Goal: Transaction & Acquisition: Purchase product/service

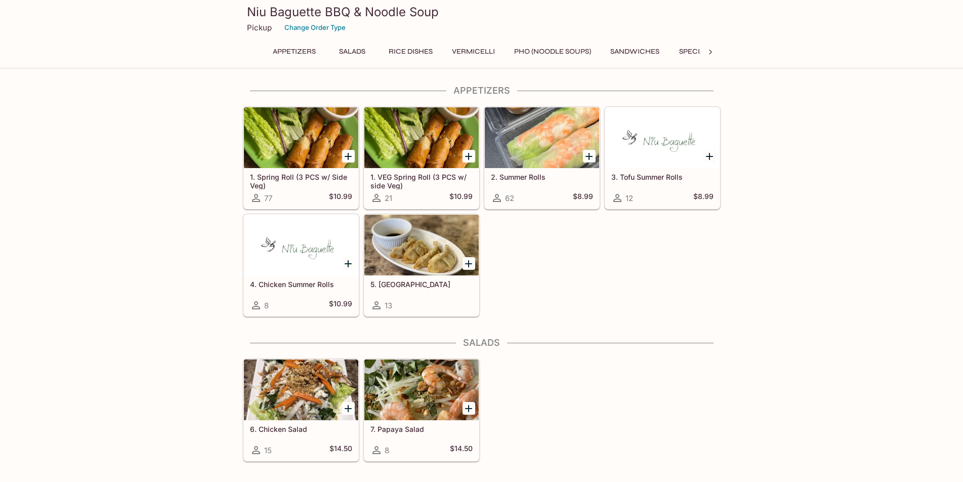
click at [445, 387] on div at bounding box center [421, 389] width 114 height 61
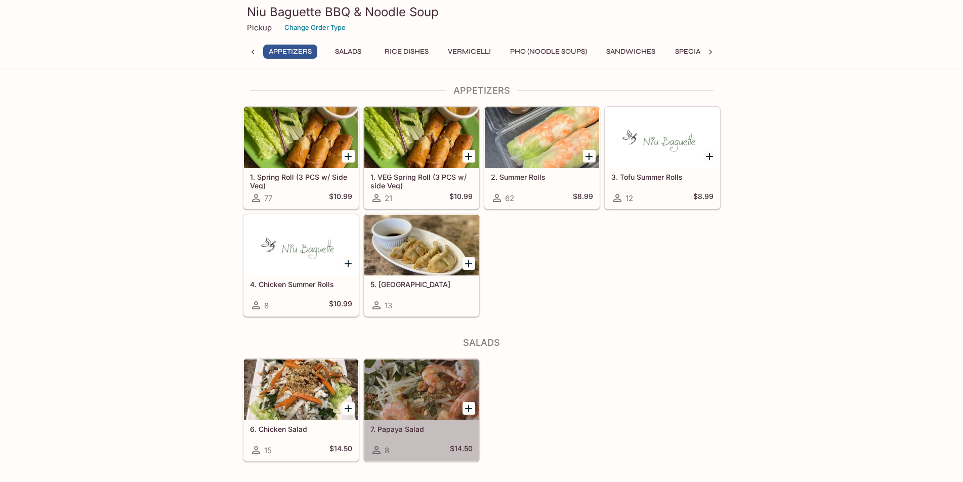
click at [370, 389] on div at bounding box center [421, 389] width 114 height 61
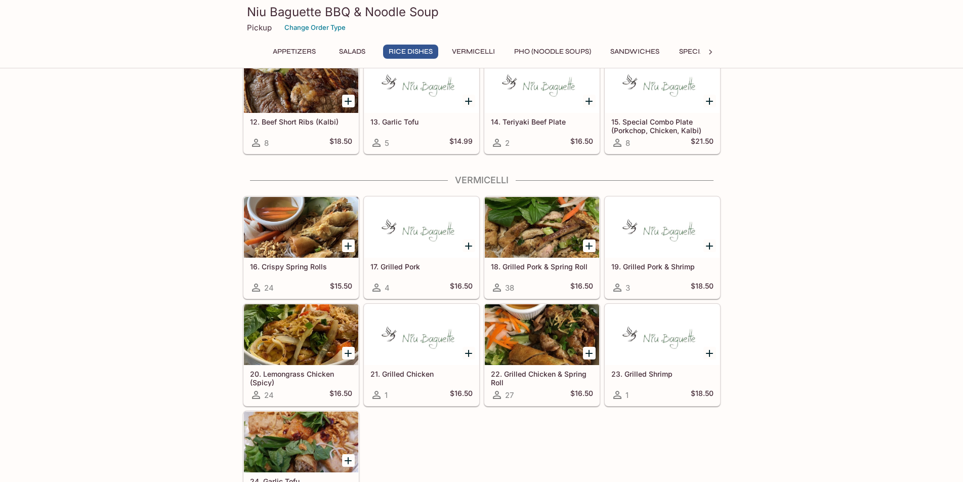
scroll to position [607, 0]
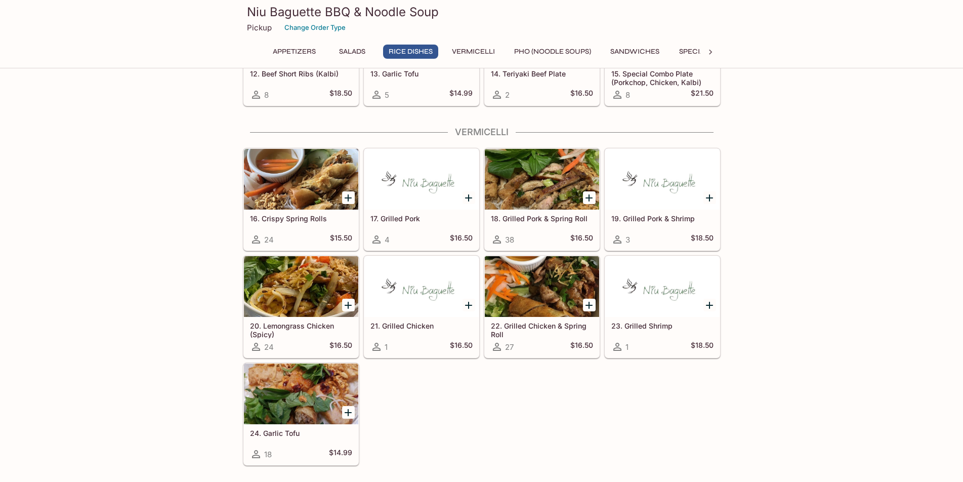
click at [560, 176] on div at bounding box center [542, 179] width 114 height 61
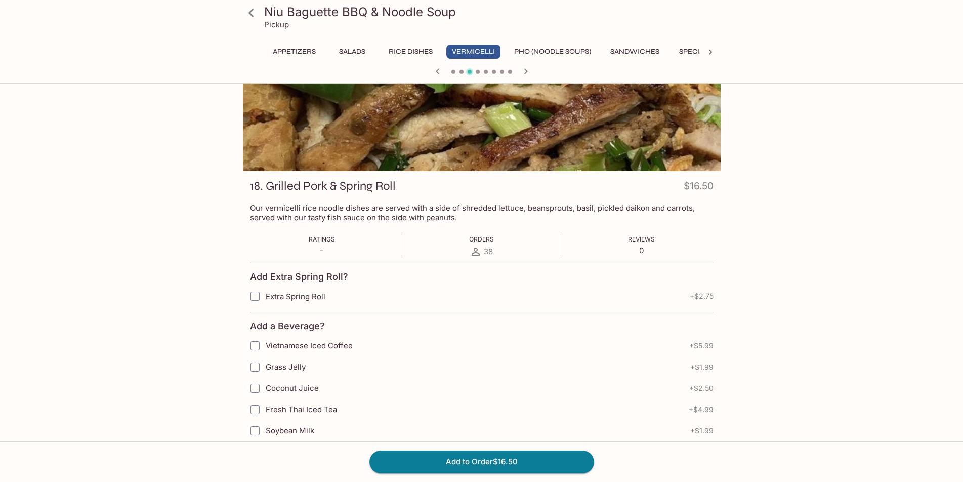
drag, startPoint x: 642, startPoint y: 183, endPoint x: 635, endPoint y: 165, distance: 19.1
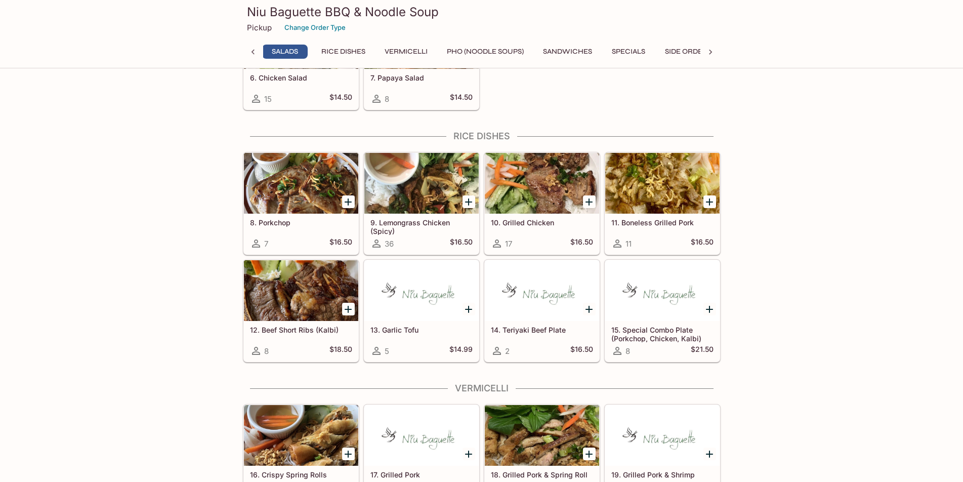
scroll to position [0, 67]
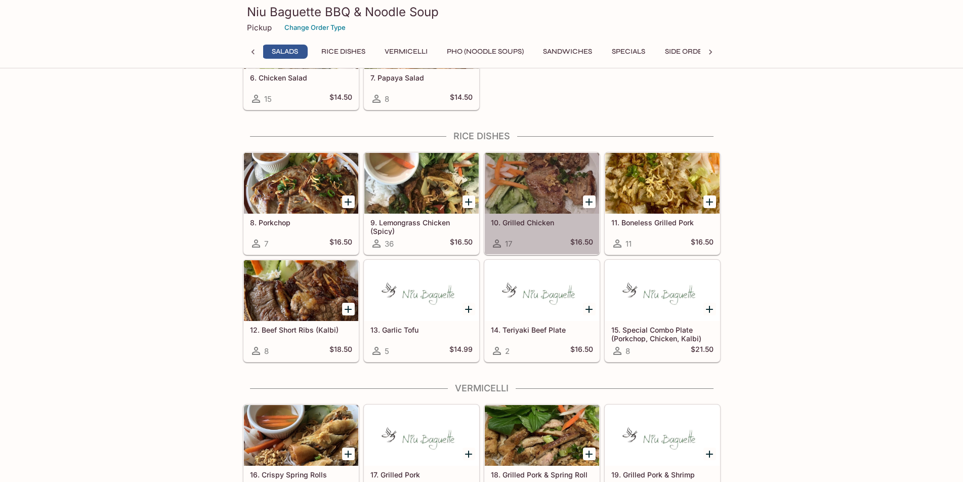
click at [551, 177] on div at bounding box center [542, 183] width 114 height 61
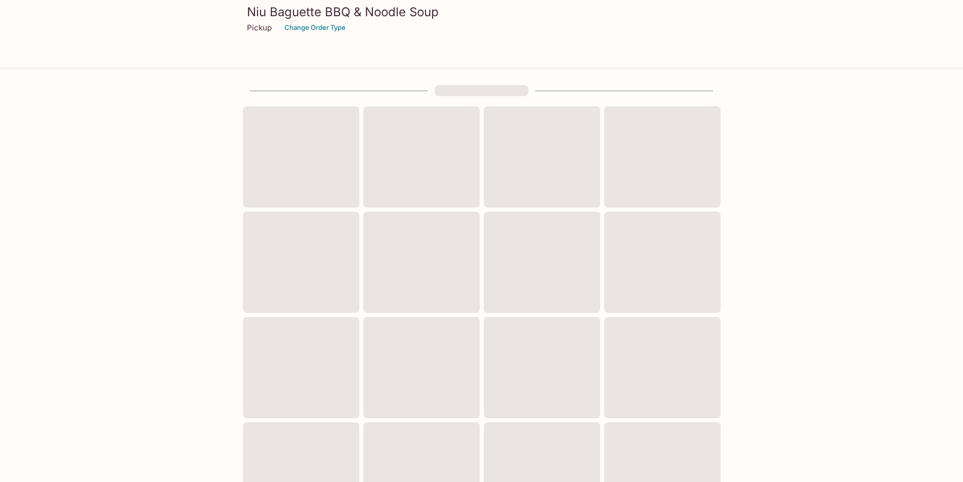
scroll to position [252, 0]
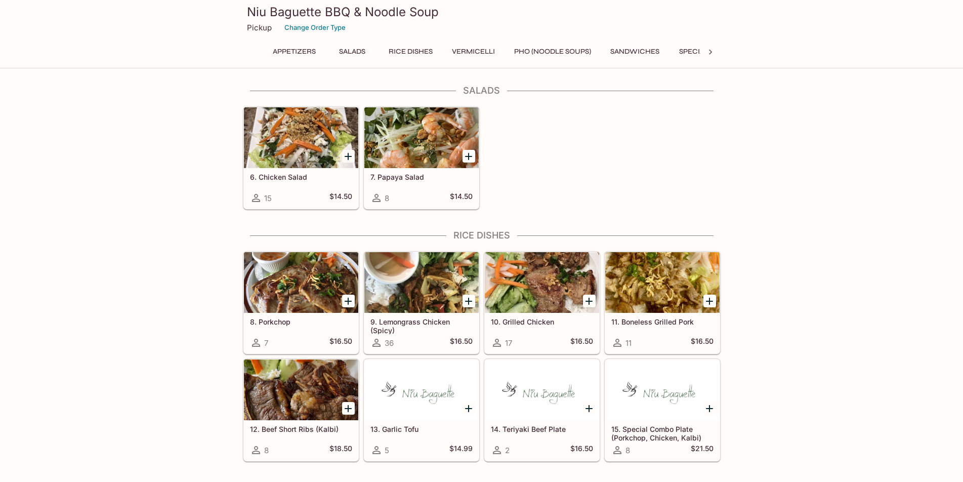
click at [665, 272] on div at bounding box center [662, 282] width 114 height 61
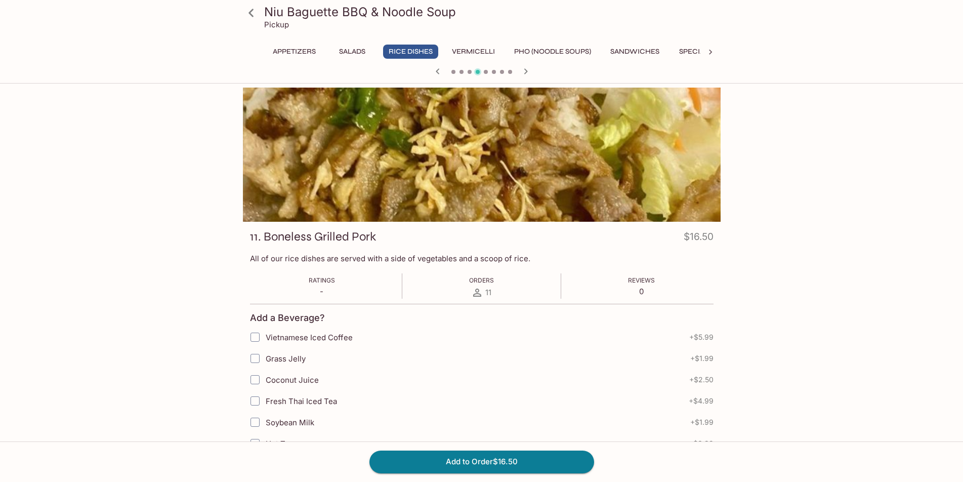
click at [640, 45] on button "Sandwiches" at bounding box center [634, 52] width 60 height 14
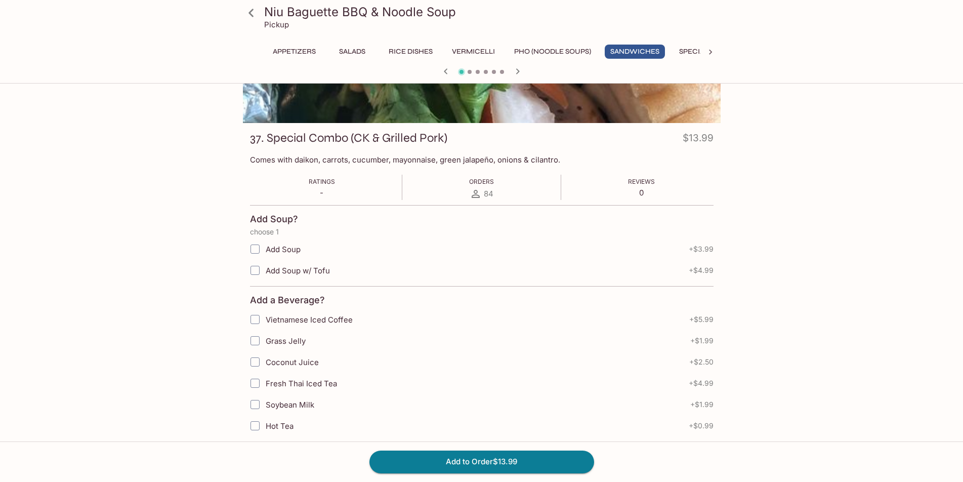
scroll to position [101, 0]
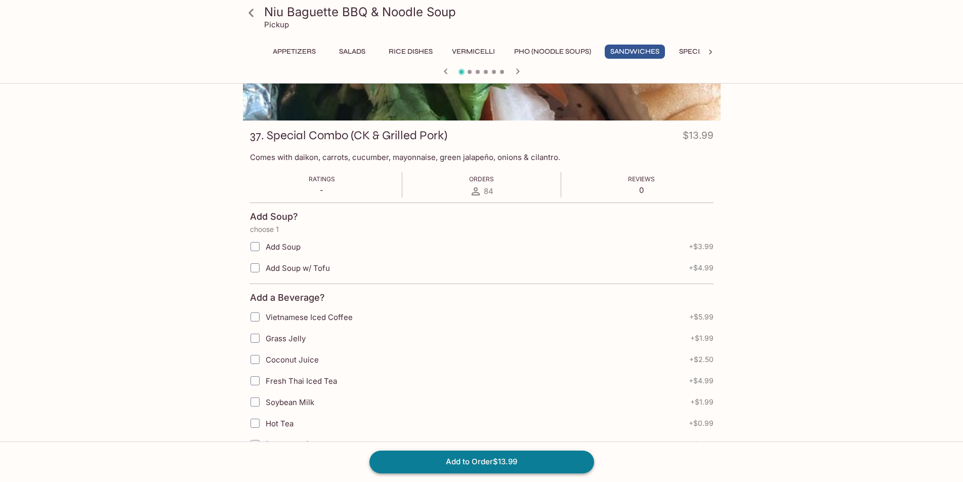
click at [497, 458] on button "Add to Order $13.99" at bounding box center [481, 461] width 225 height 22
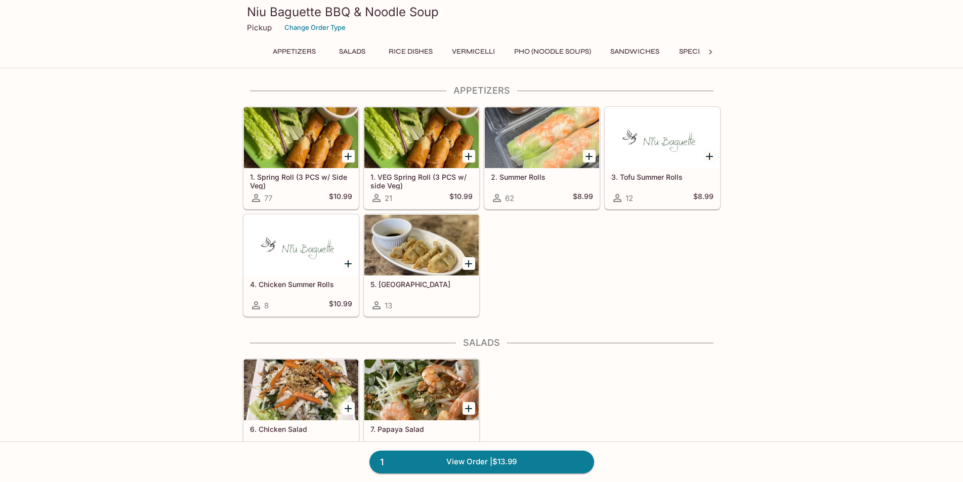
click at [361, 53] on button "Salads" at bounding box center [352, 52] width 46 height 14
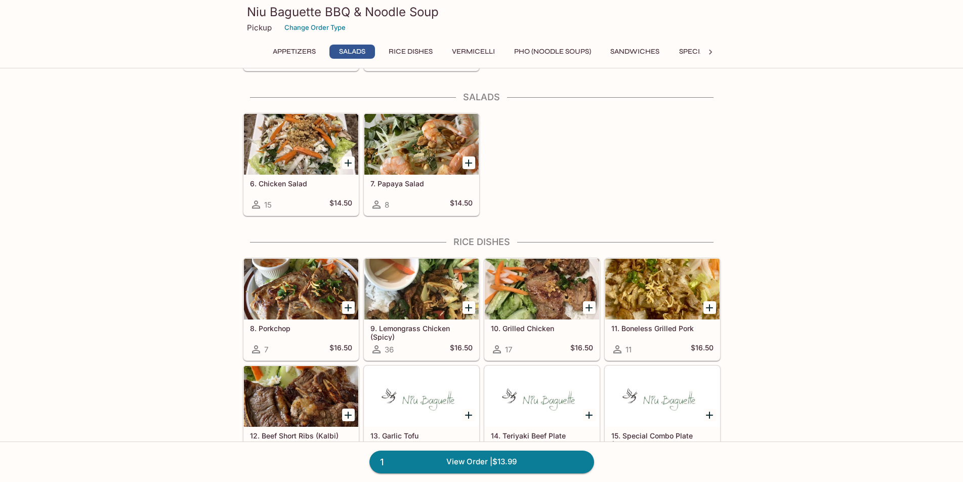
scroll to position [251, 0]
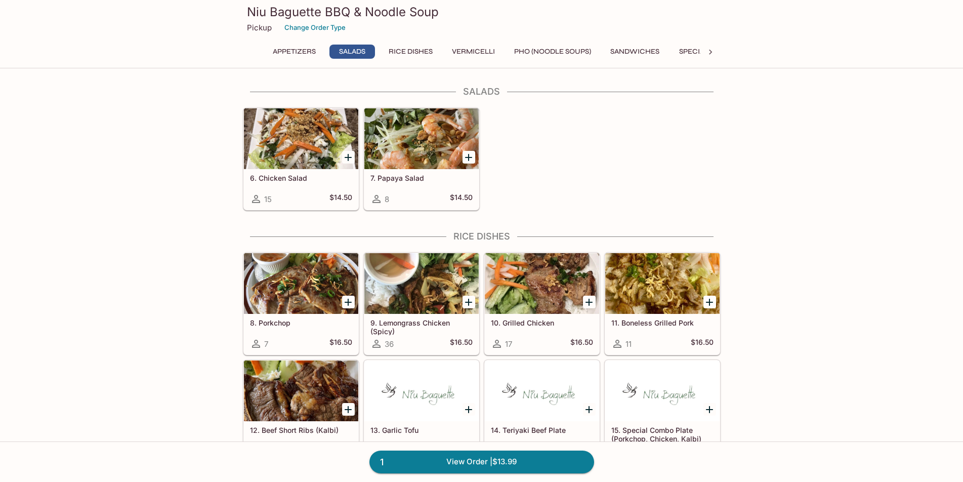
click at [429, 136] on div at bounding box center [421, 138] width 114 height 61
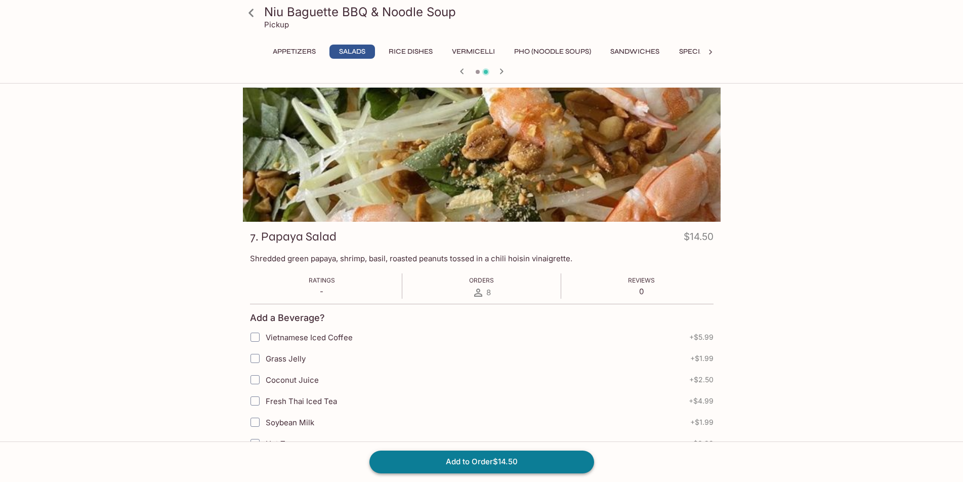
click at [522, 467] on button "Add to Order $14.50" at bounding box center [481, 461] width 225 height 22
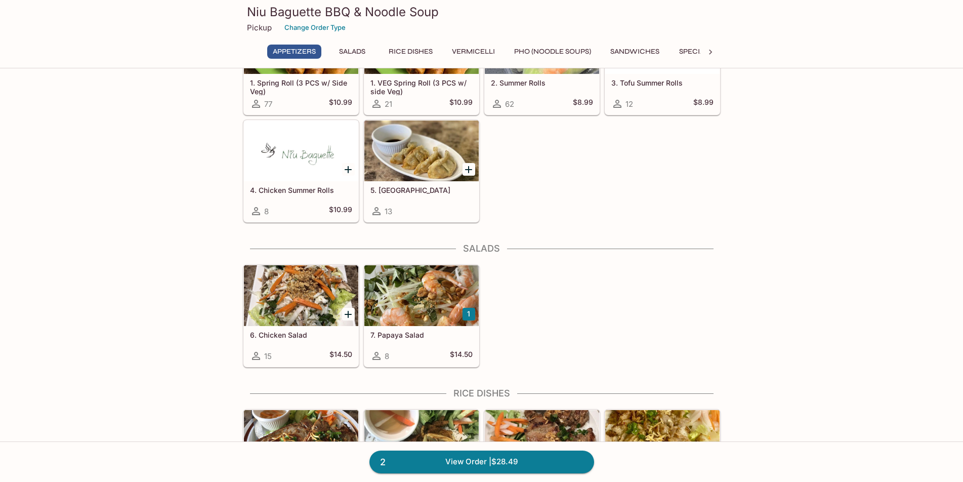
scroll to position [101, 0]
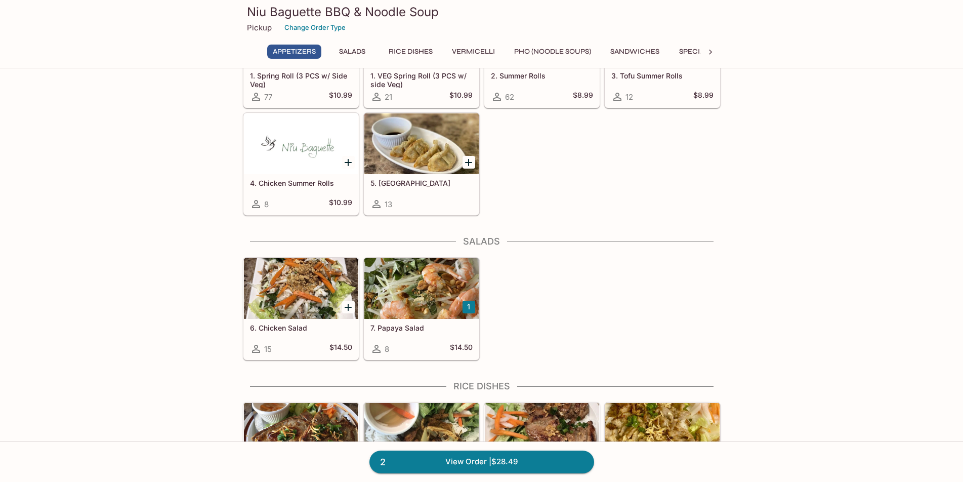
click at [270, 280] on div at bounding box center [301, 288] width 114 height 61
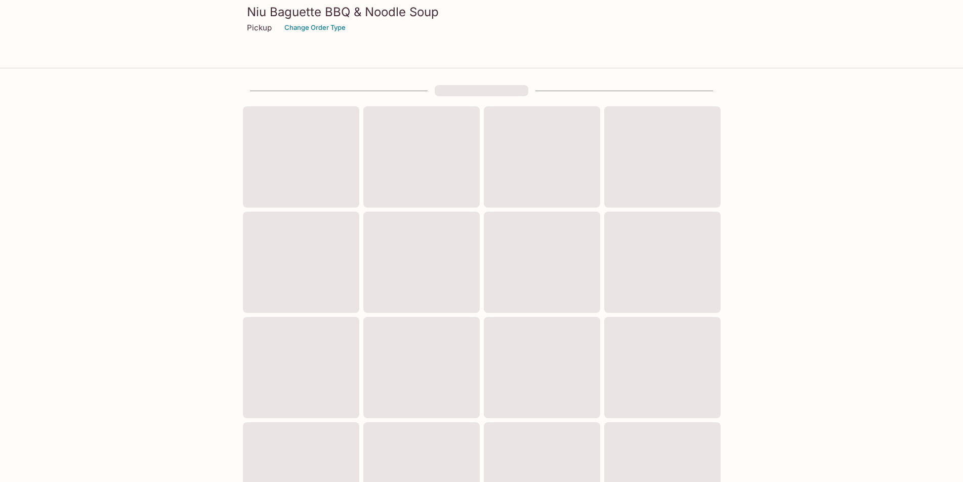
scroll to position [101, 0]
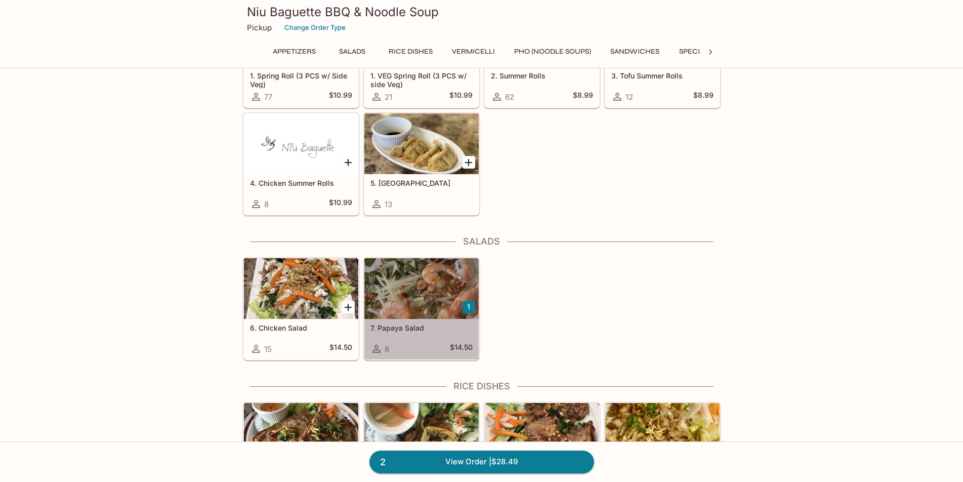
click at [419, 279] on div at bounding box center [421, 288] width 114 height 61
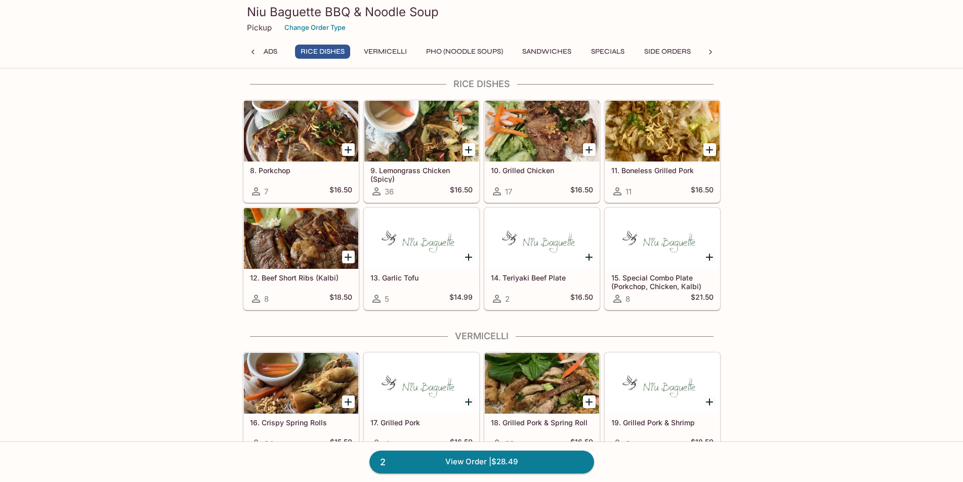
scroll to position [402, 0]
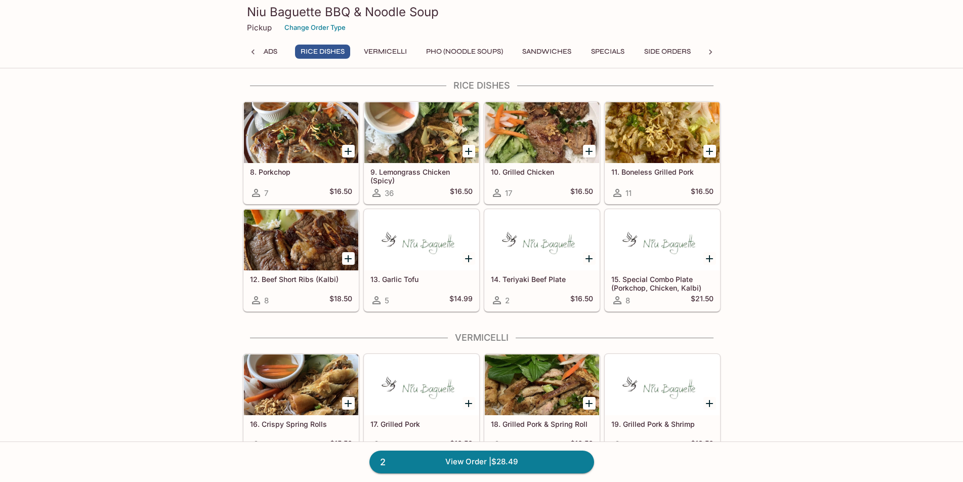
click at [653, 142] on div at bounding box center [662, 132] width 114 height 61
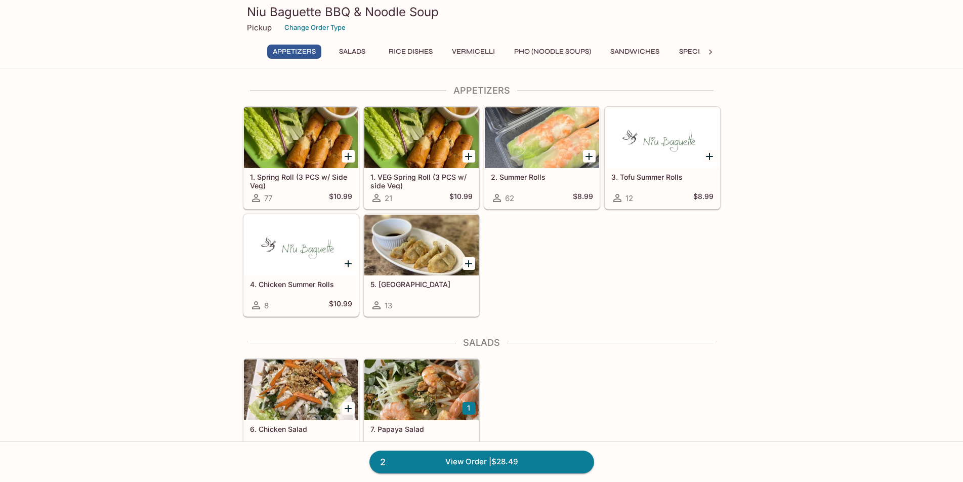
click at [407, 228] on div at bounding box center [421, 244] width 114 height 61
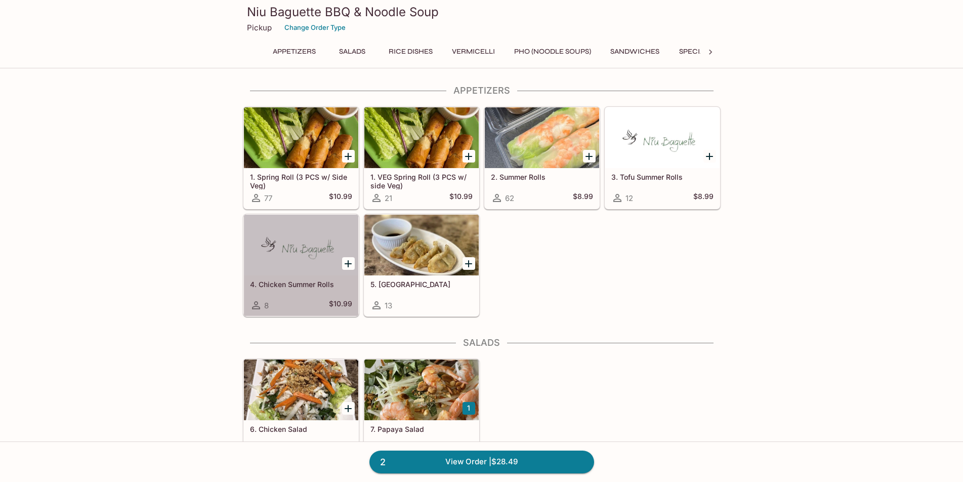
click at [288, 251] on div at bounding box center [301, 244] width 114 height 61
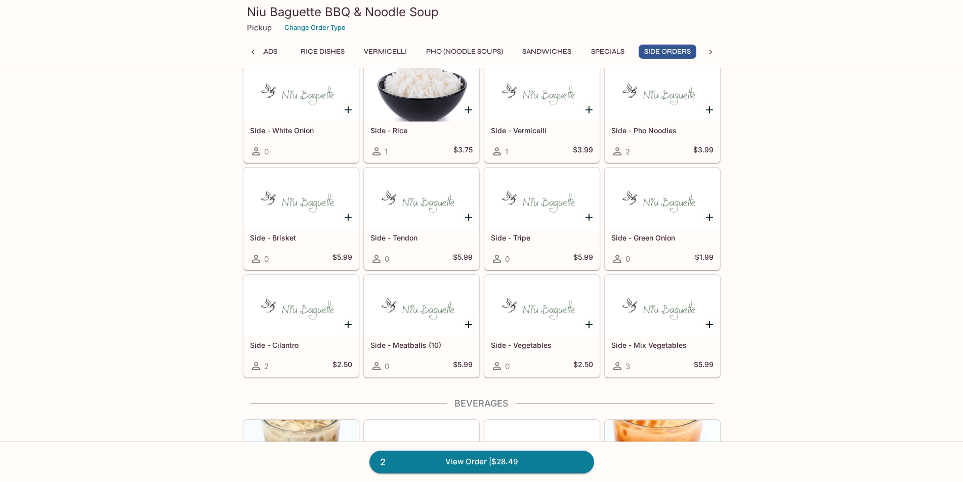
scroll to position [2023, 0]
click at [344, 220] on icon "Add Side - Brisket" at bounding box center [348, 218] width 12 height 12
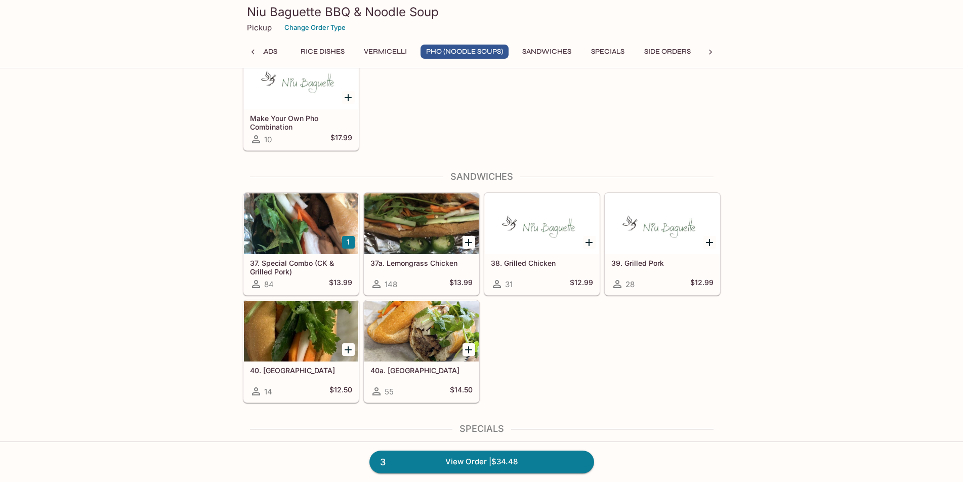
scroll to position [1413, 0]
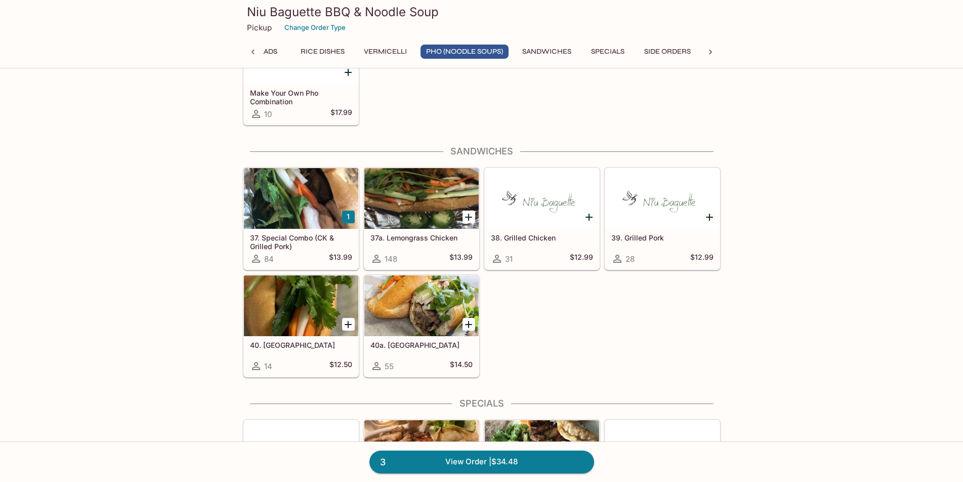
click at [475, 324] on div at bounding box center [468, 324] width 21 height 21
click at [465, 322] on icon "Add 40a. Brisket" at bounding box center [468, 324] width 12 height 12
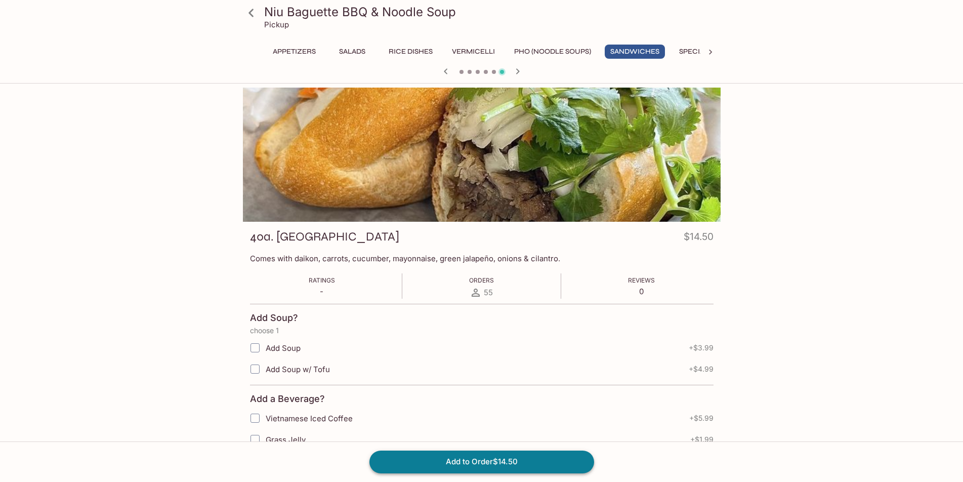
click at [574, 465] on button "Add to Order $14.50" at bounding box center [481, 461] width 225 height 22
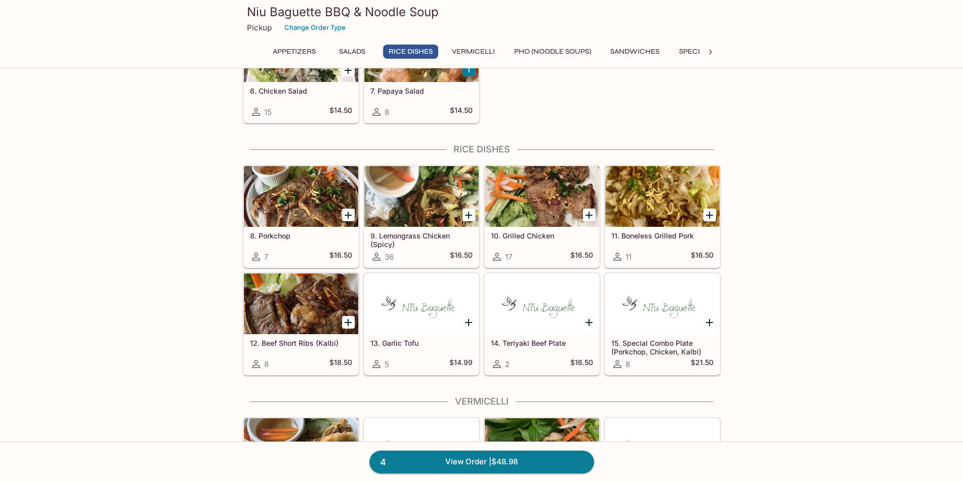
scroll to position [556, 0]
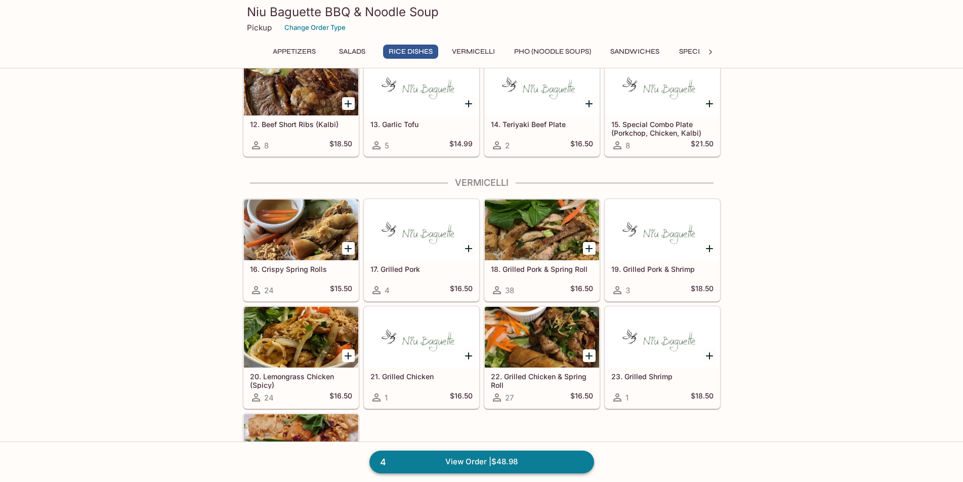
click at [430, 465] on link "4 View Order | $48.98" at bounding box center [481, 461] width 225 height 22
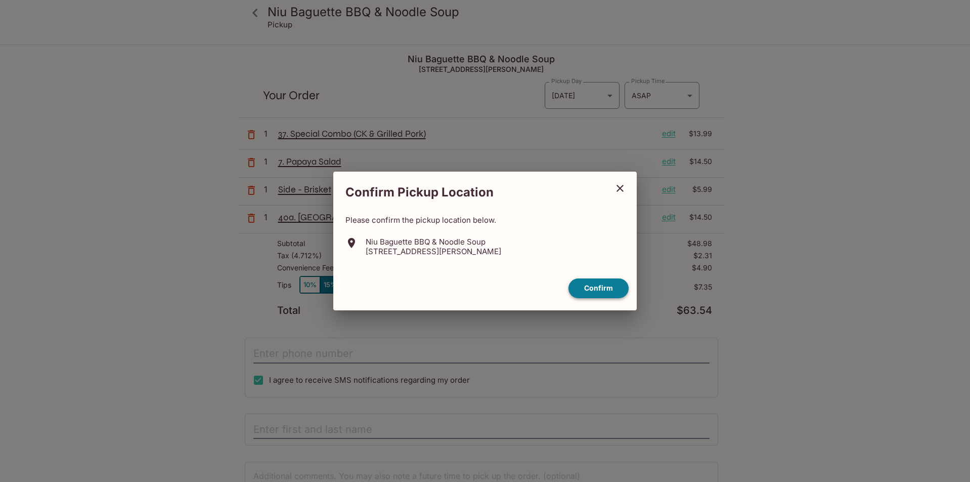
click at [580, 290] on button "Confirm" at bounding box center [599, 288] width 60 height 20
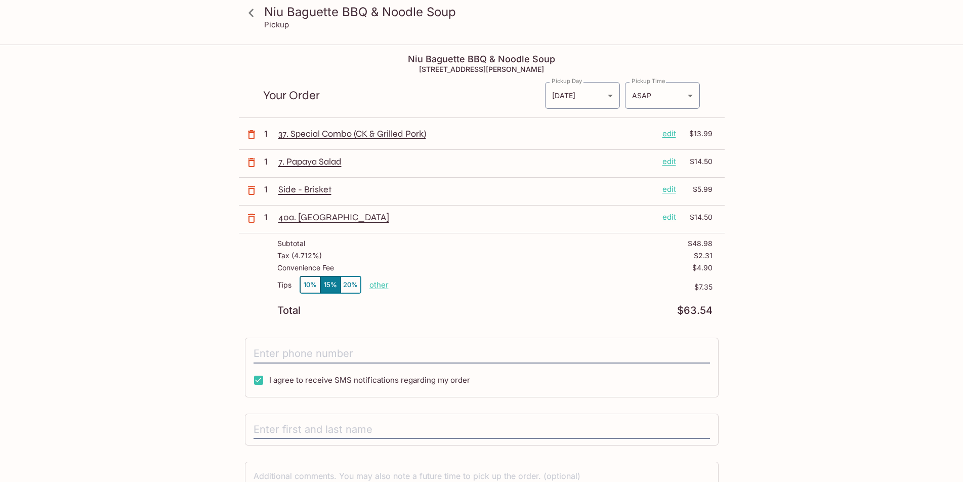
click at [310, 282] on button "10%" at bounding box center [310, 284] width 20 height 17
click at [670, 94] on body "Niu Baguette BBQ & Noodle Soup Pickup Niu Baguette BBQ & Noodle Soup [STREET_AD…" at bounding box center [485, 287] width 970 height 482
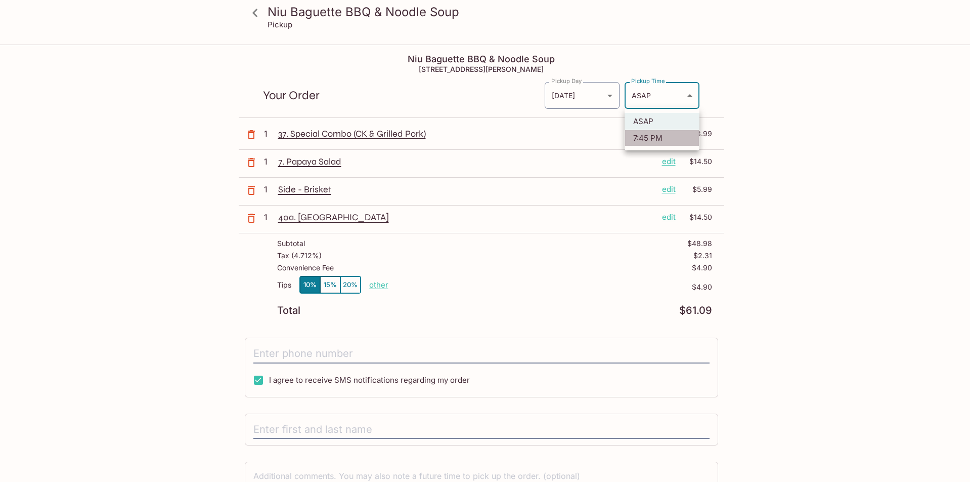
click at [681, 136] on li "7:45 PM" at bounding box center [662, 137] width 75 height 17
type input "[DATE]T05:45:03.000000Z"
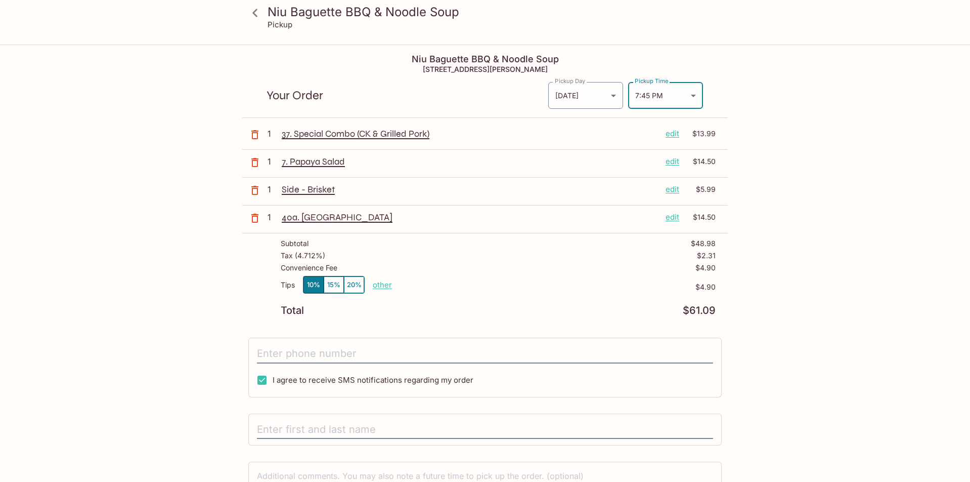
click at [695, 94] on body "Niu Baguette BBQ & Noodle Soup Pickup Niu Baguette BBQ & Noodle Soup [STREET_AD…" at bounding box center [485, 287] width 970 height 482
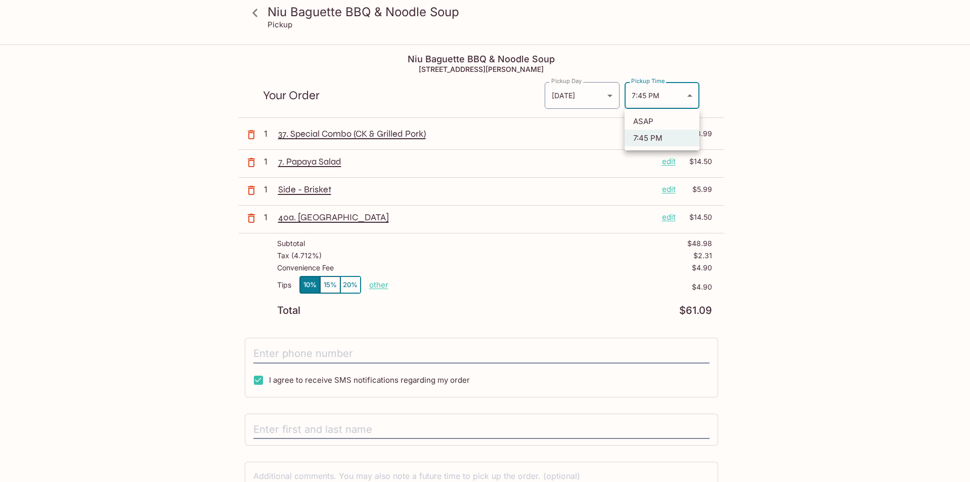
click at [758, 103] on div at bounding box center [485, 241] width 970 height 482
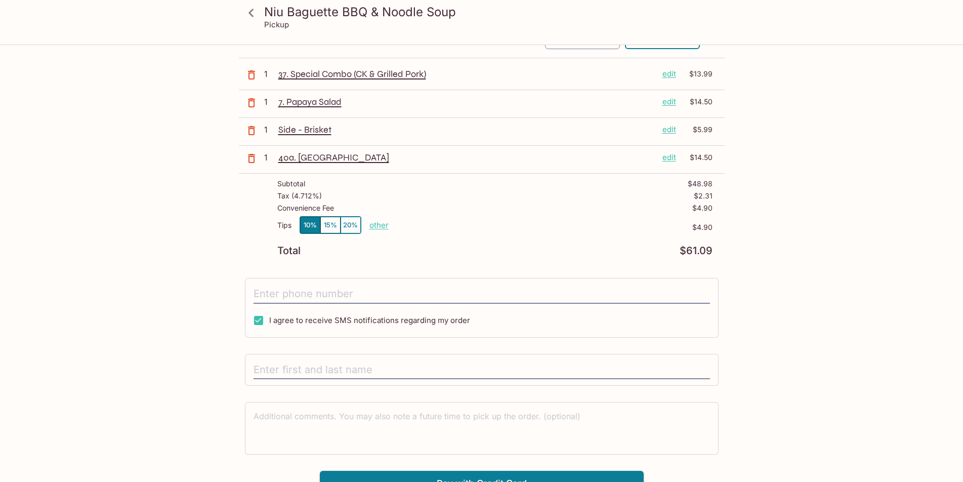
scroll to position [74, 0]
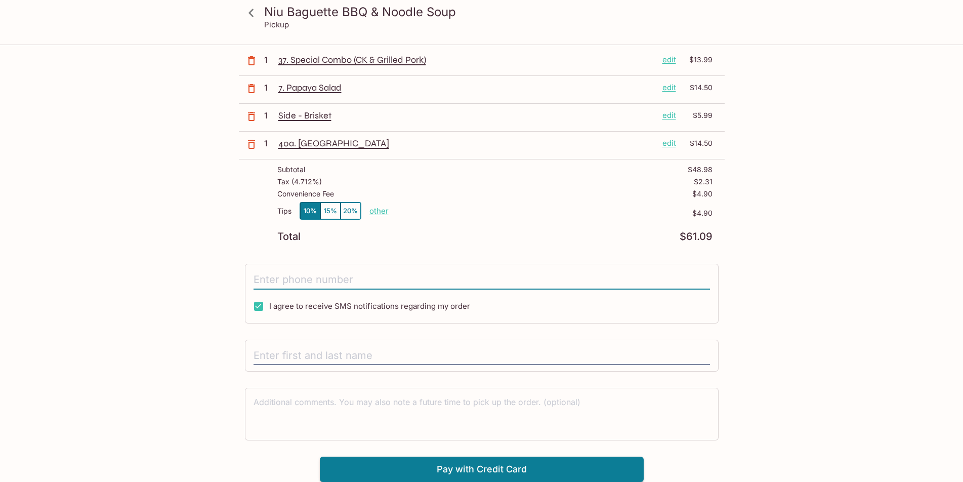
click at [334, 283] on input "tel" at bounding box center [481, 279] width 456 height 19
type input "[PHONE_NUMBER]"
drag, startPoint x: 381, startPoint y: 356, endPoint x: 389, endPoint y: 356, distance: 7.6
click at [382, 356] on input "text" at bounding box center [481, 355] width 456 height 19
click at [420, 354] on input "text" at bounding box center [481, 355] width 456 height 19
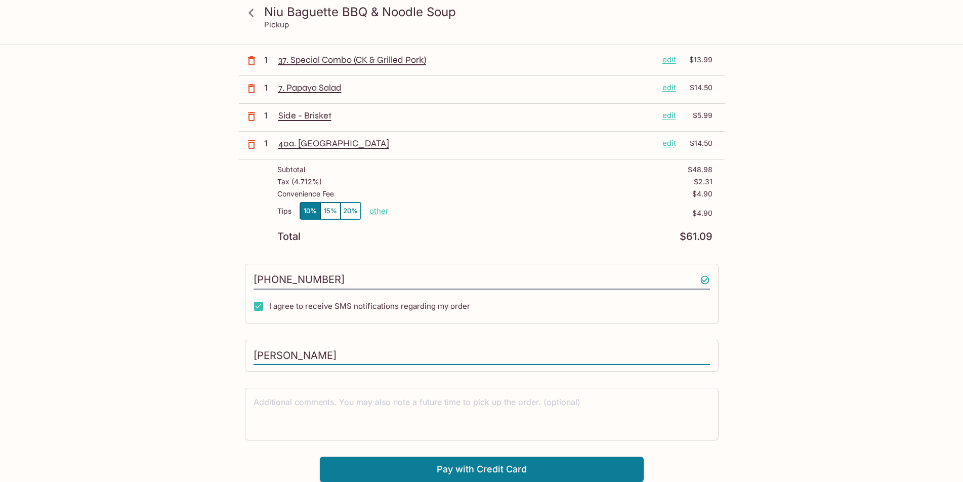
type input "[PERSON_NAME]"
type textarea "pick up 7:45 pm"
click at [582, 472] on button "Pay with Credit Card" at bounding box center [482, 468] width 324 height 25
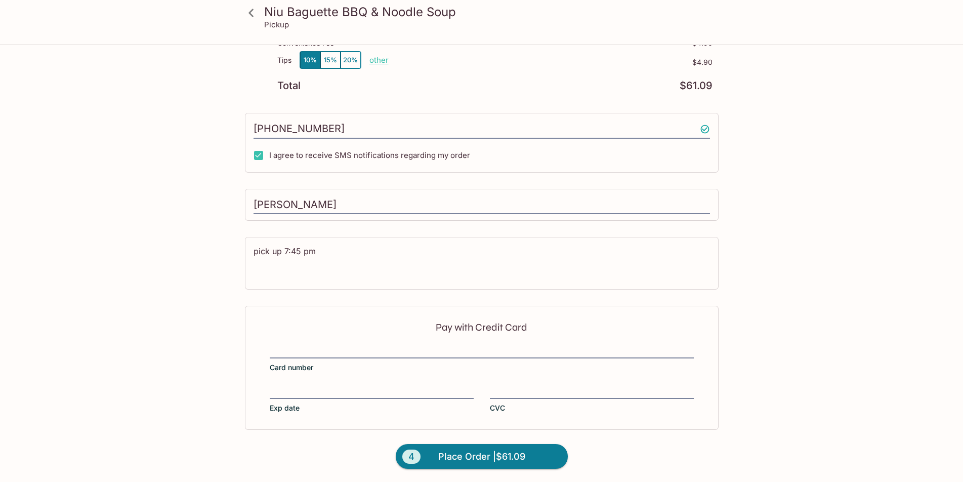
scroll to position [226, 0]
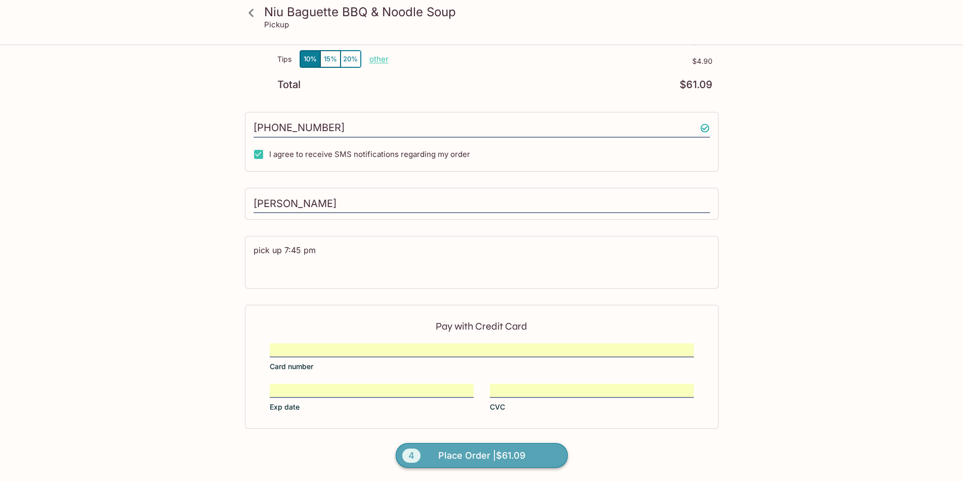
click at [528, 451] on button "4 Place Order | $61.09" at bounding box center [482, 455] width 172 height 25
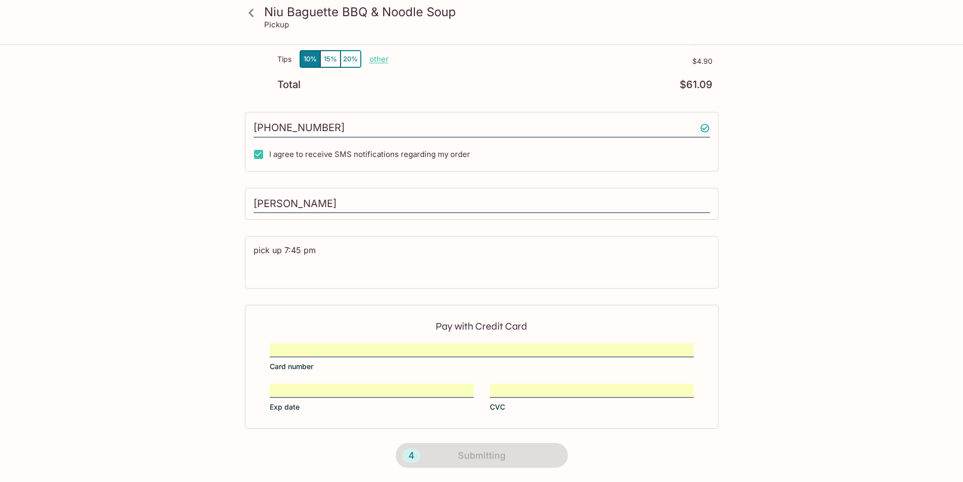
scroll to position [112, 0]
